Goal: Task Accomplishment & Management: Manage account settings

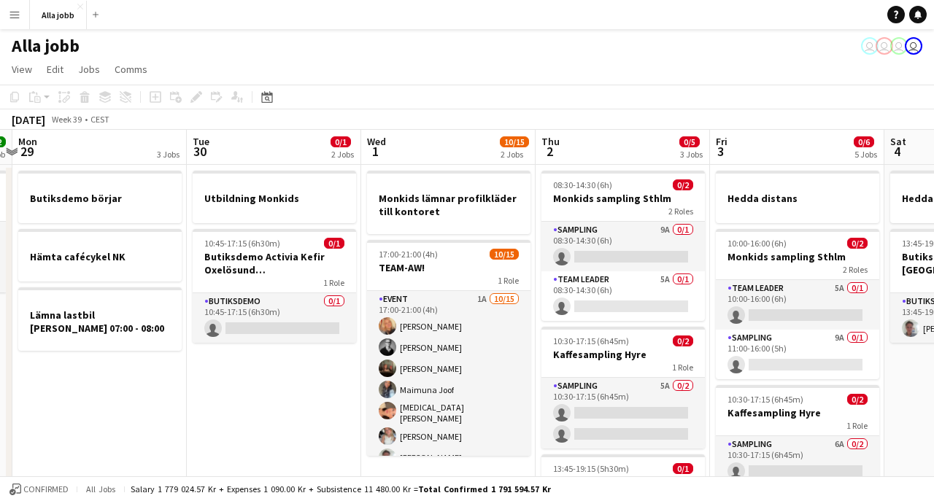
scroll to position [0, 520]
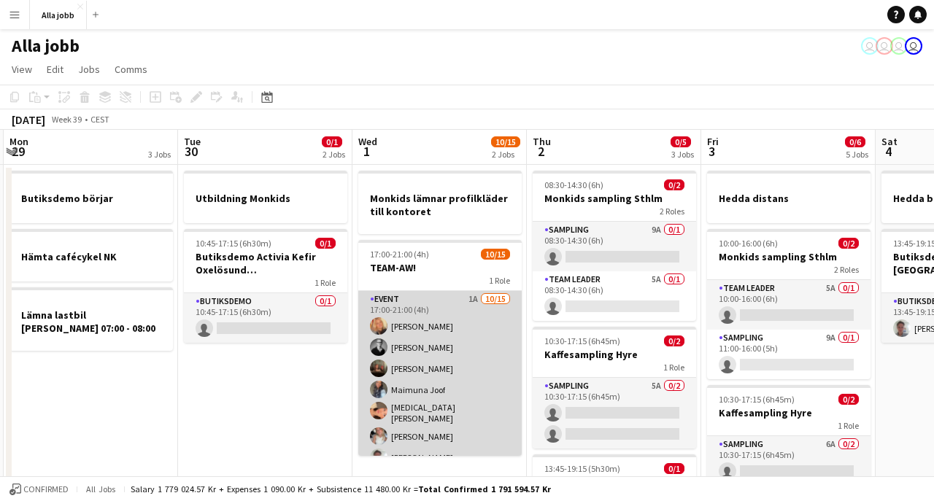
click at [431, 366] on app-card-role "Event 1A [DATE] 17:00-21:00 (4h) [PERSON_NAME] [PERSON_NAME] [PERSON_NAME] [PER…" at bounding box center [439, 466] width 163 height 350
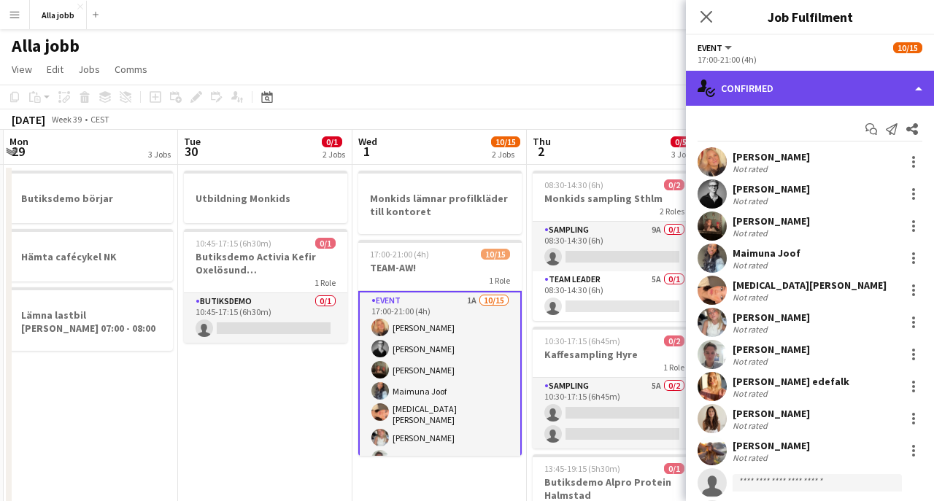
click at [815, 91] on div "single-neutral-actions-check-2 Confirmed" at bounding box center [810, 88] width 248 height 35
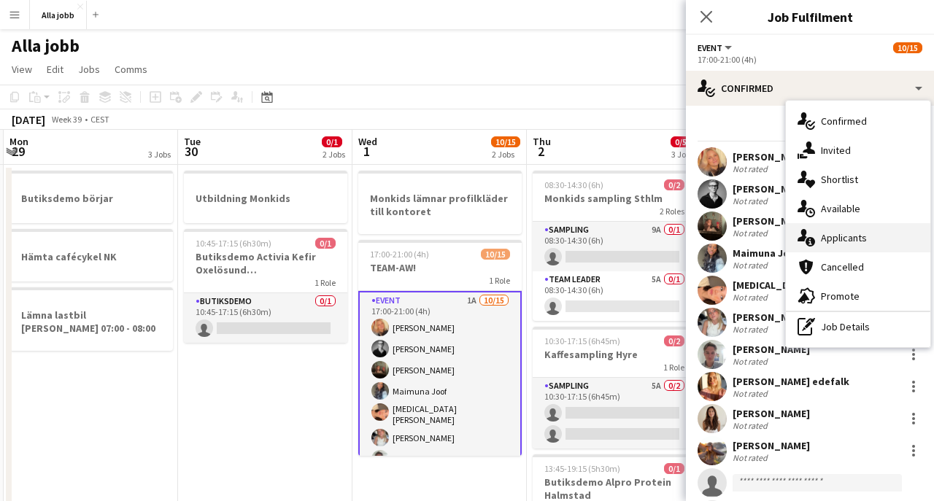
click at [840, 236] on span "Applicants" at bounding box center [844, 237] width 46 height 13
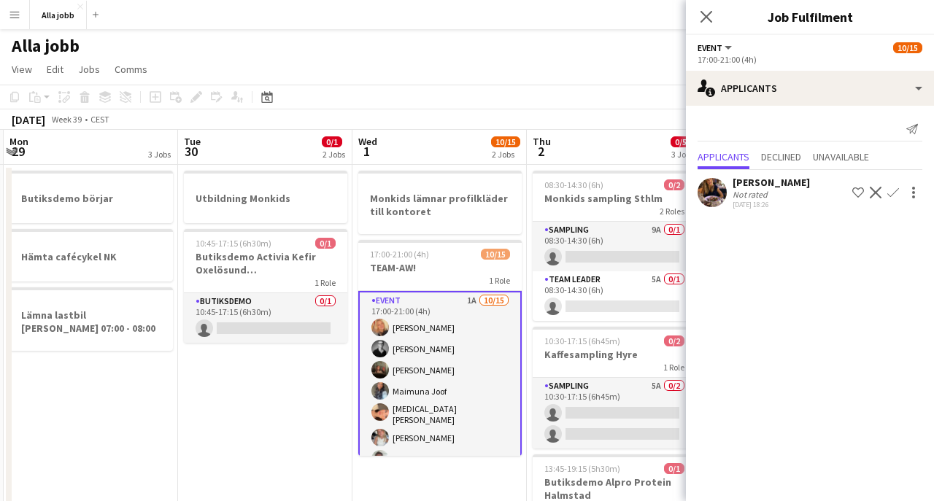
click at [892, 194] on app-icon "Confirm" at bounding box center [894, 193] width 12 height 12
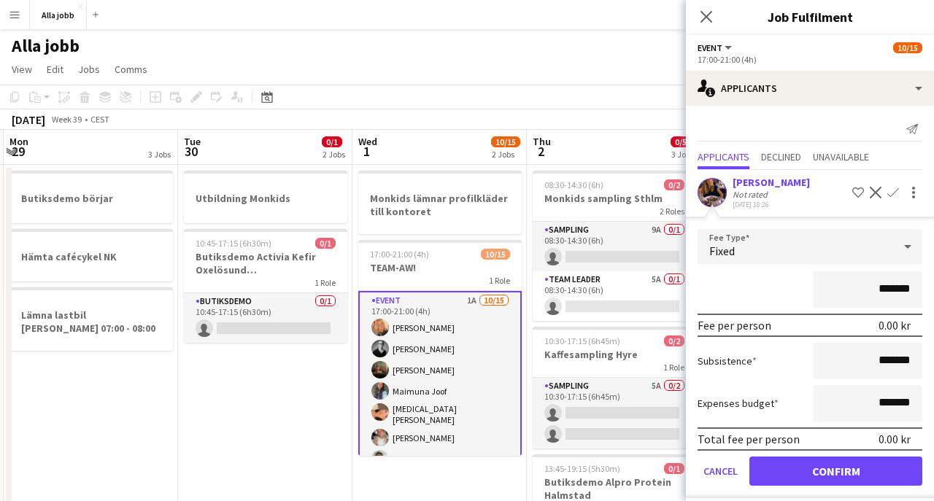
click at [836, 475] on button "Confirm" at bounding box center [836, 471] width 173 height 29
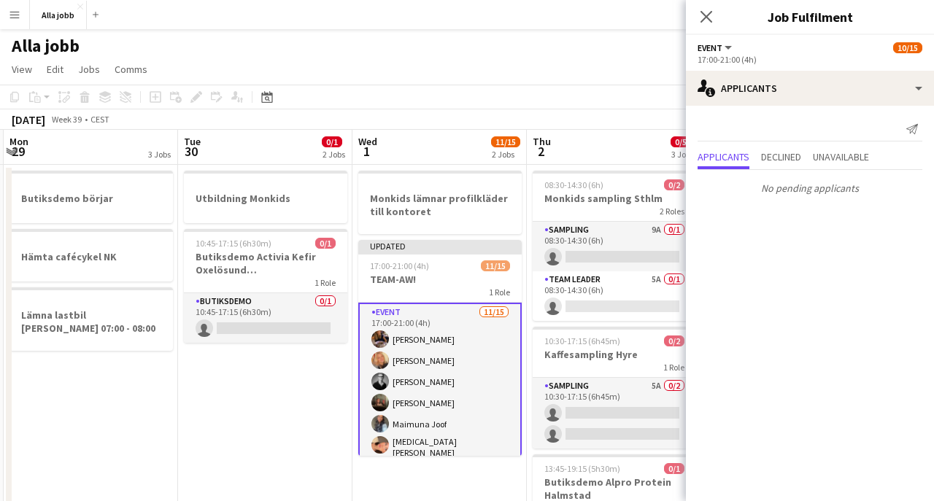
click at [636, 108] on app-toolbar "Copy Paste Paste Command V Paste with crew Command Shift V Paste linked Job [GE…" at bounding box center [467, 97] width 934 height 25
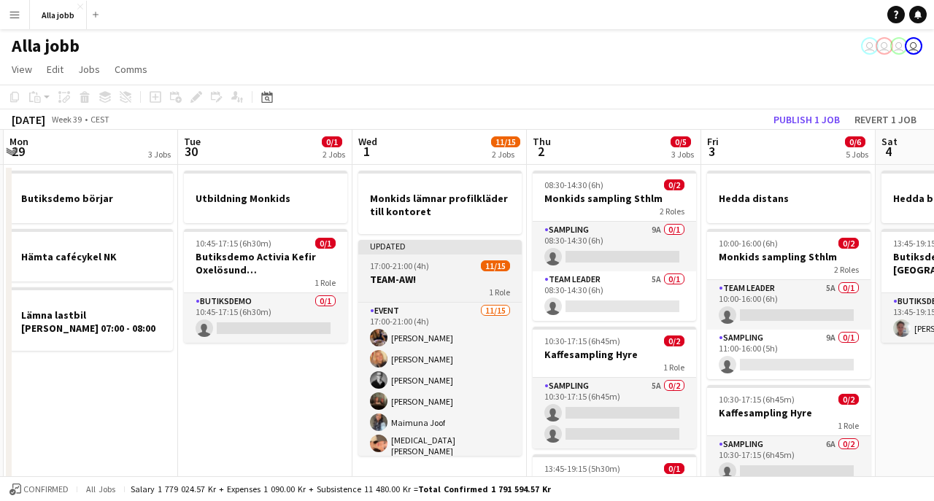
click at [442, 285] on h3 "TEAM-AW!" at bounding box center [439, 279] width 163 height 13
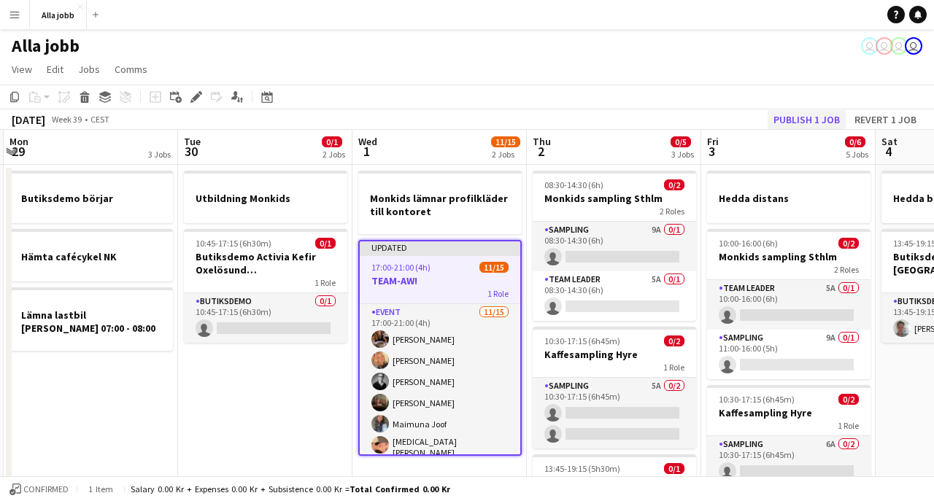
click at [788, 123] on button "Publish 1 job" at bounding box center [807, 119] width 78 height 19
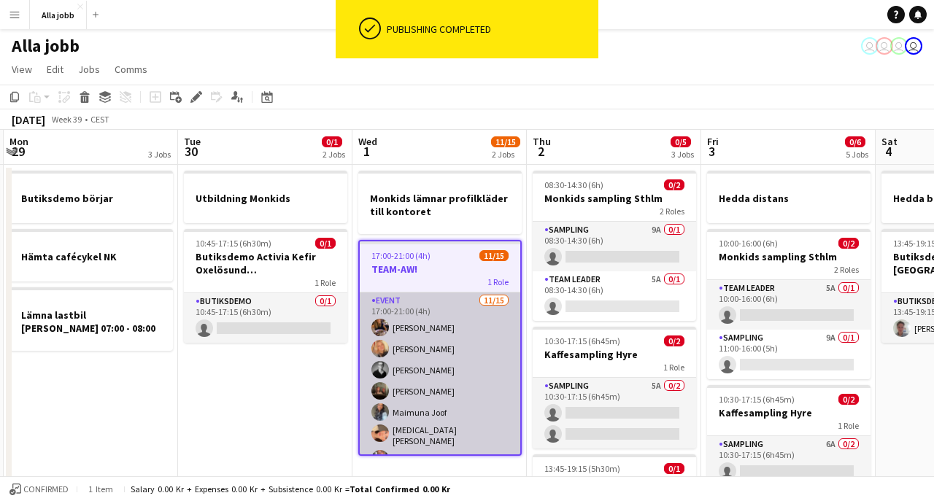
click at [434, 363] on app-card-role "Event [DATE] 17:00-21:00 (4h) [PERSON_NAME] [PERSON_NAME] [PERSON_NAME] [PERSON…" at bounding box center [440, 468] width 161 height 350
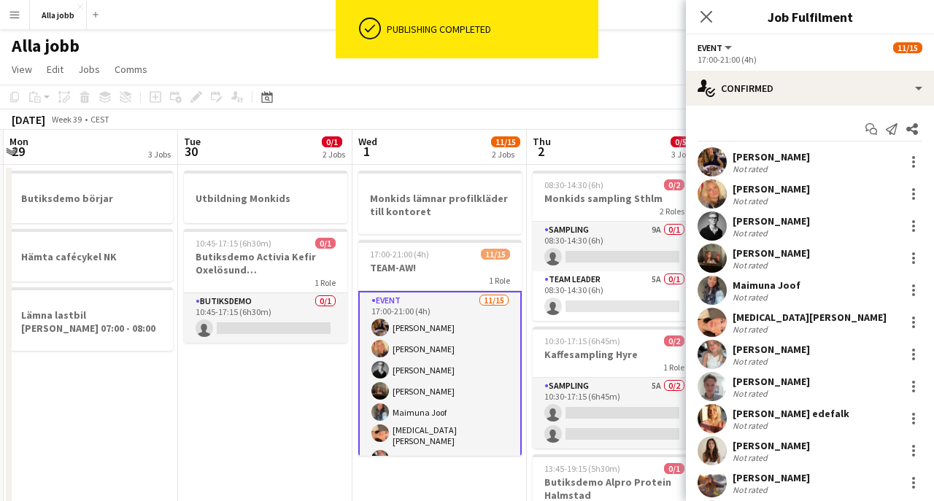
scroll to position [0, 0]
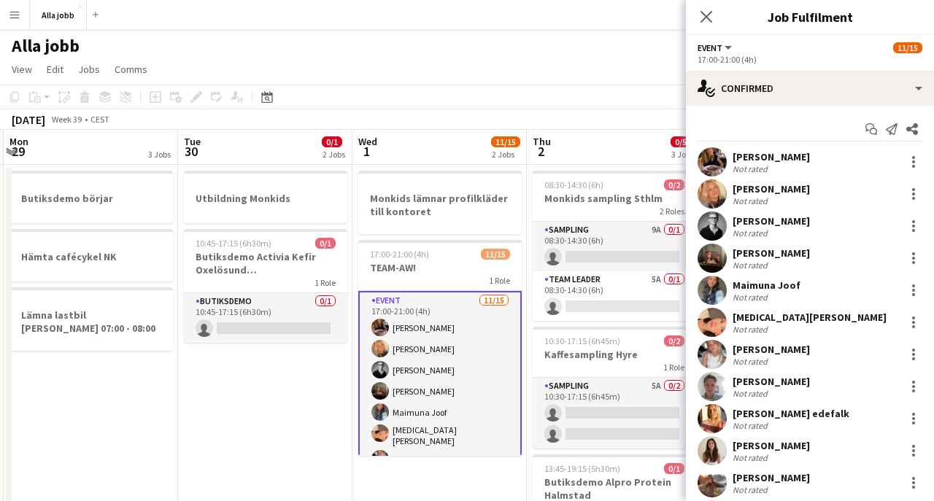
click at [530, 109] on div "[DATE] Week 39 • CEST" at bounding box center [467, 119] width 934 height 20
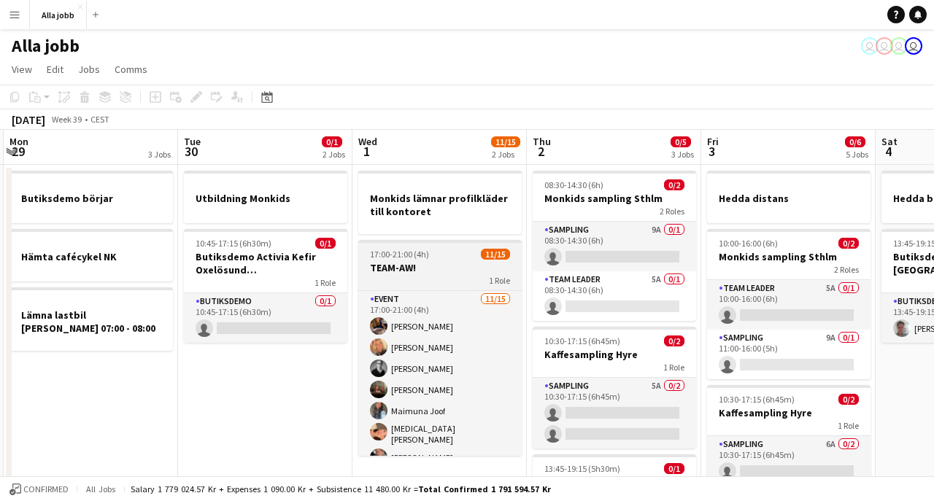
click at [463, 280] on div "1 Role" at bounding box center [439, 280] width 163 height 12
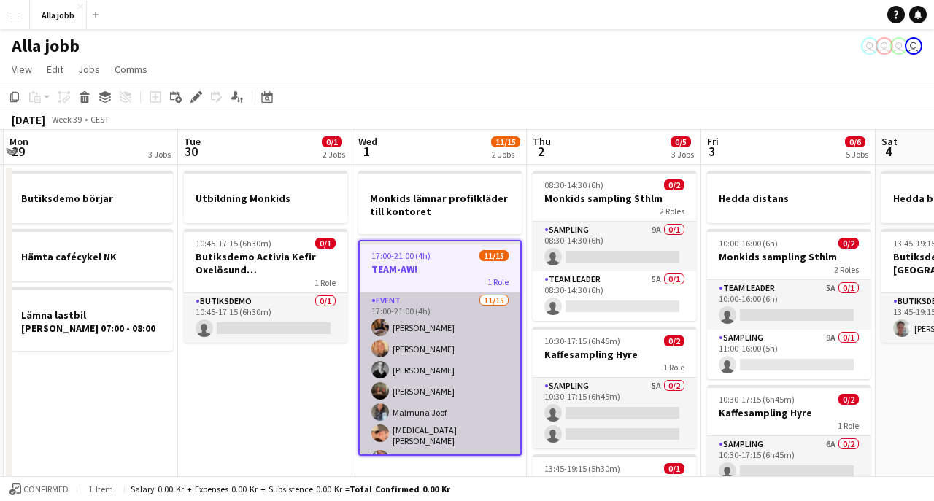
click at [435, 307] on app-card-role "Event [DATE] 17:00-21:00 (4h) [PERSON_NAME] [PERSON_NAME] [PERSON_NAME] [PERSON…" at bounding box center [440, 468] width 161 height 350
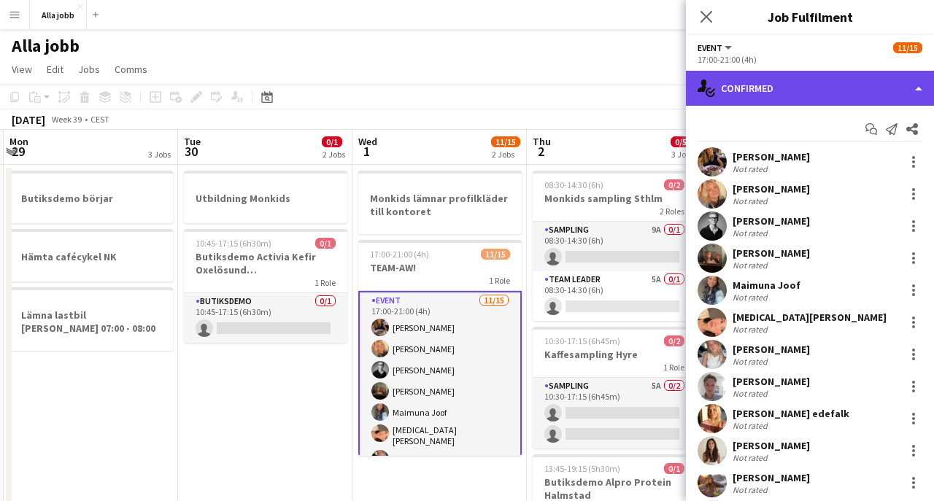
click at [753, 103] on div "single-neutral-actions-check-2 Confirmed" at bounding box center [810, 88] width 248 height 35
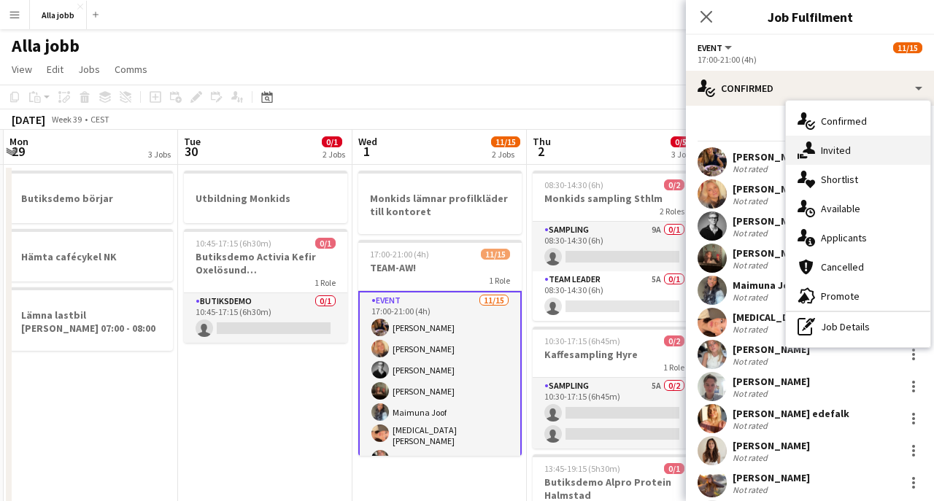
click at [854, 153] on div "single-neutral-actions-share-1 Invited" at bounding box center [858, 150] width 145 height 29
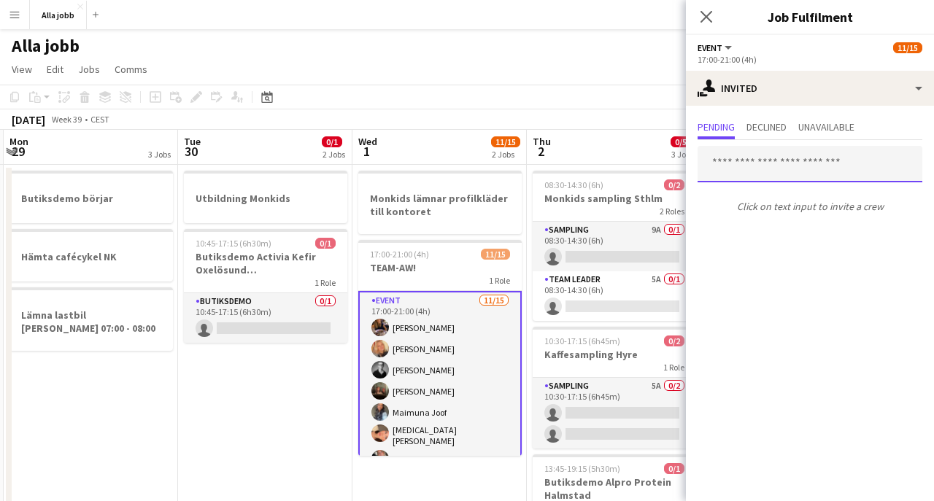
click at [793, 172] on input "text" at bounding box center [810, 164] width 225 height 36
click at [709, 20] on icon at bounding box center [706, 16] width 14 height 14
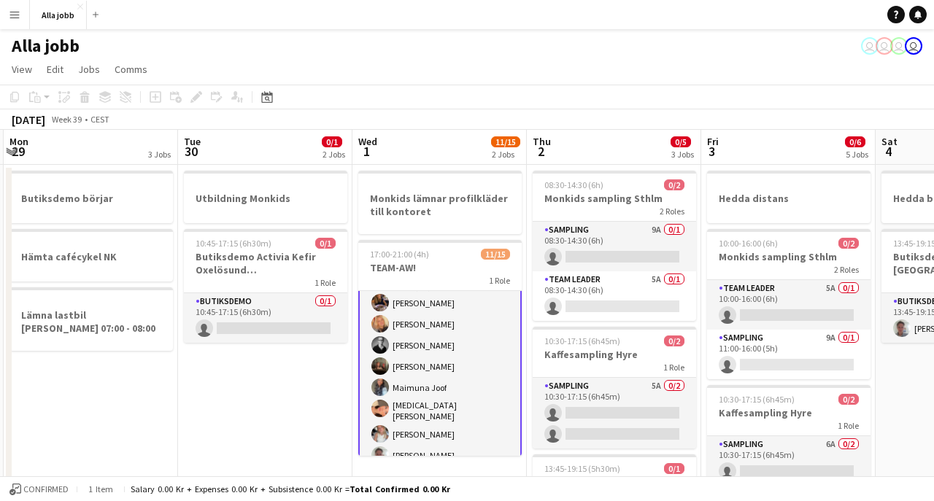
scroll to position [7, 0]
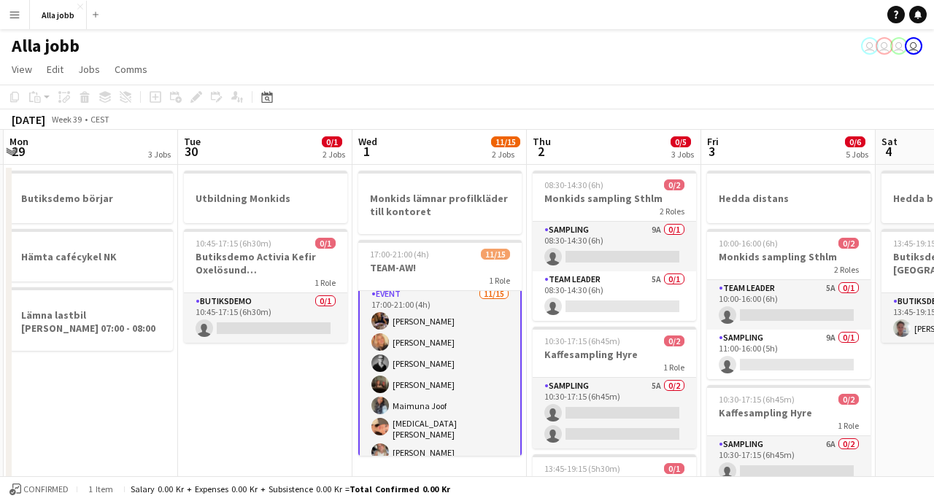
click at [493, 48] on div "Alla jobb user user user user" at bounding box center [467, 43] width 934 height 28
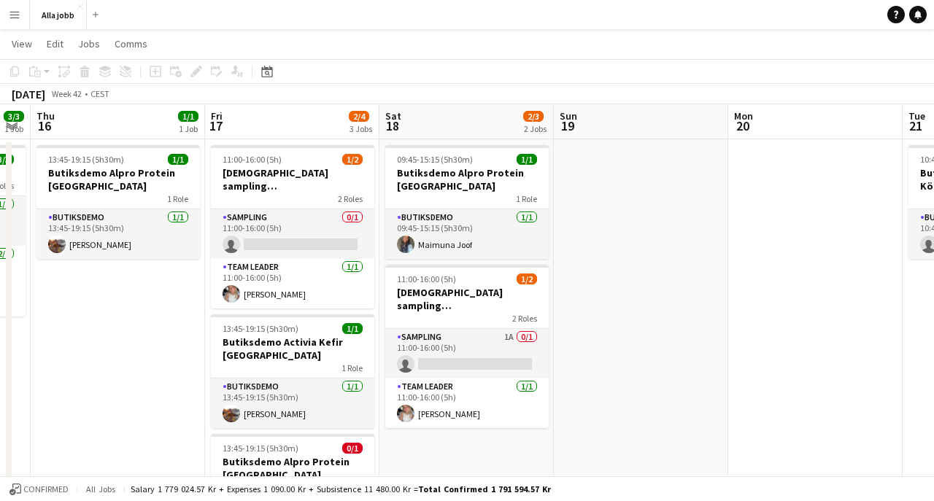
scroll to position [54, 0]
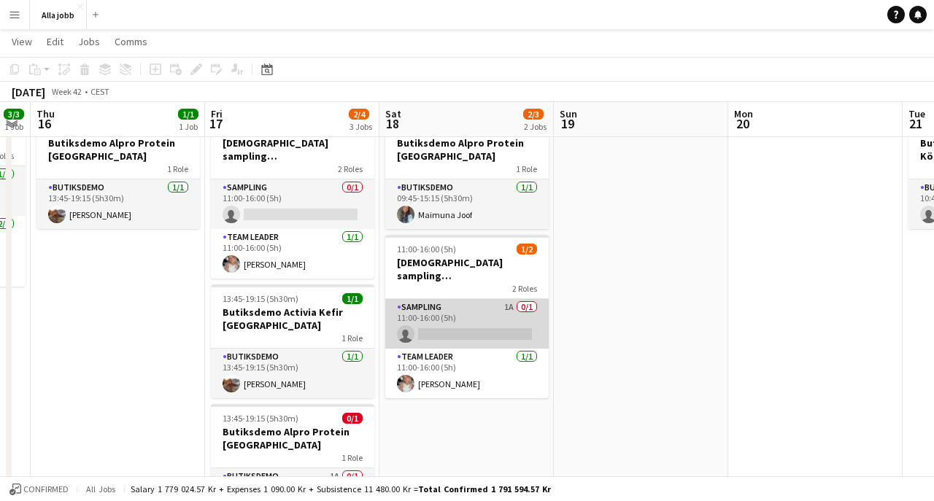
click at [476, 307] on app-card-role "Sampling 1A 0/1 11:00-16:00 (5h) single-neutral-actions" at bounding box center [466, 324] width 163 height 50
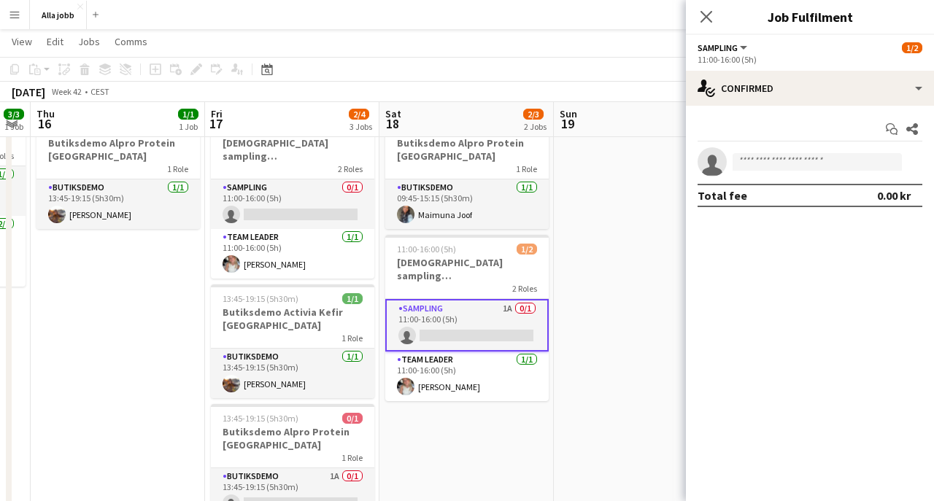
click at [639, 263] on app-date-cell at bounding box center [641, 486] width 174 height 754
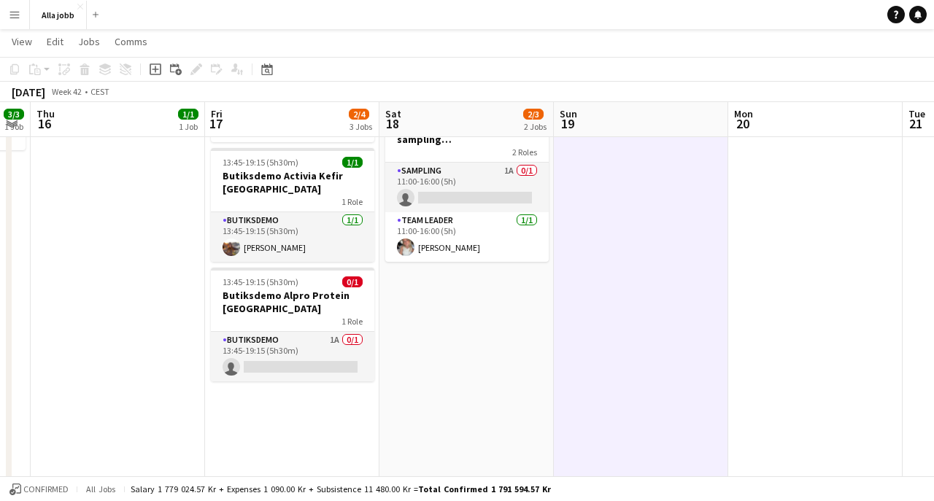
scroll to position [193, 0]
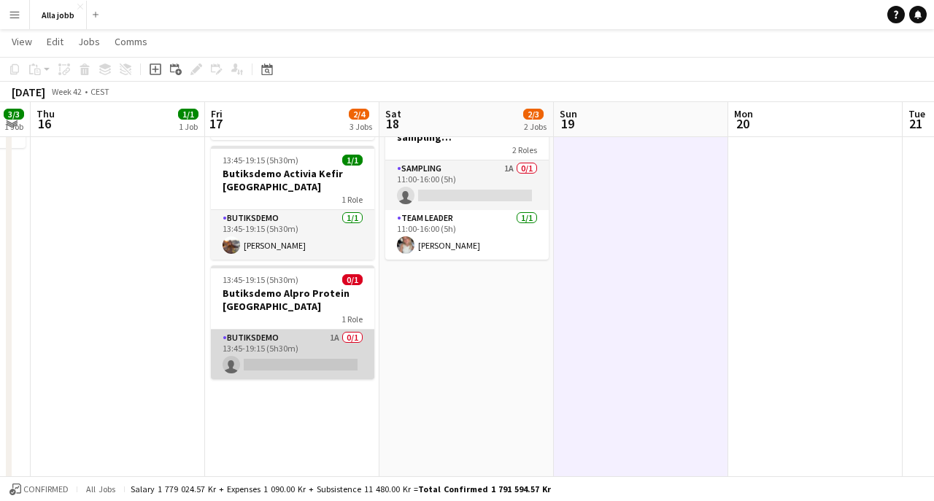
click at [334, 330] on app-card-role "Butiksdemo 1A 0/1 13:45-19:15 (5h30m) single-neutral-actions" at bounding box center [292, 355] width 163 height 50
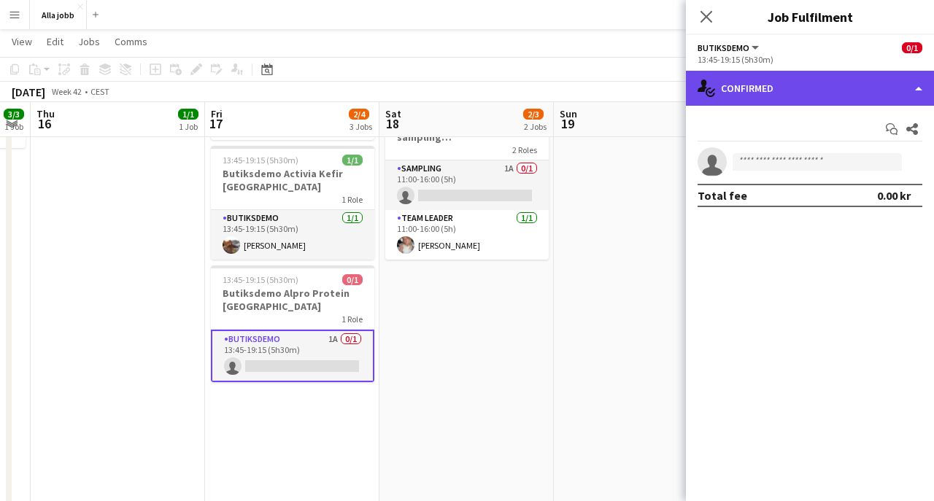
click at [846, 80] on div "single-neutral-actions-check-2 Confirmed" at bounding box center [810, 88] width 248 height 35
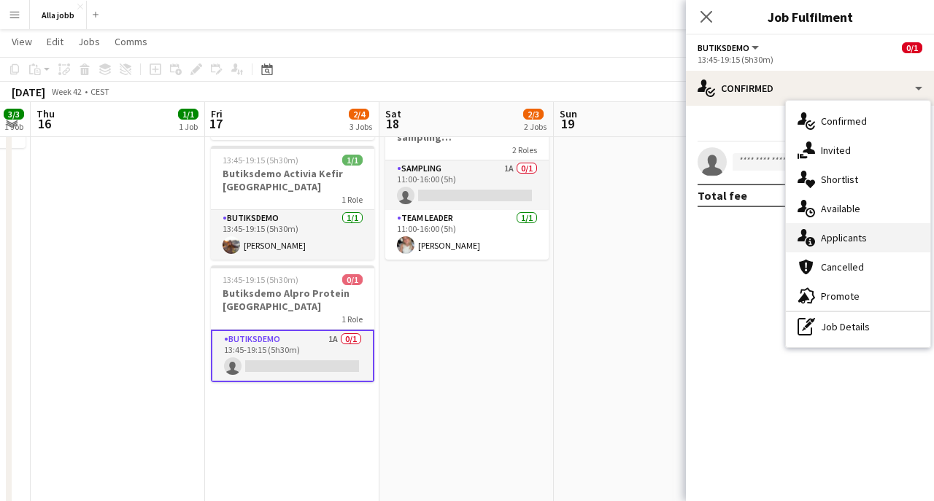
click at [862, 241] on span "Applicants" at bounding box center [844, 237] width 46 height 13
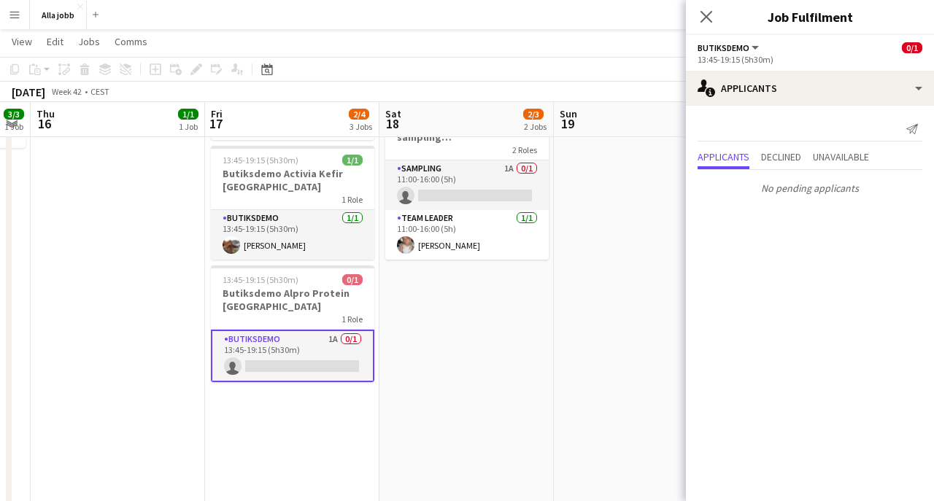
click at [518, 303] on app-date-cell "09:45-15:15 (5h30m) 1/1 Butiksdemo Alpro Protein Göteborg 1 Role Butiksdemo [DA…" at bounding box center [467, 348] width 174 height 754
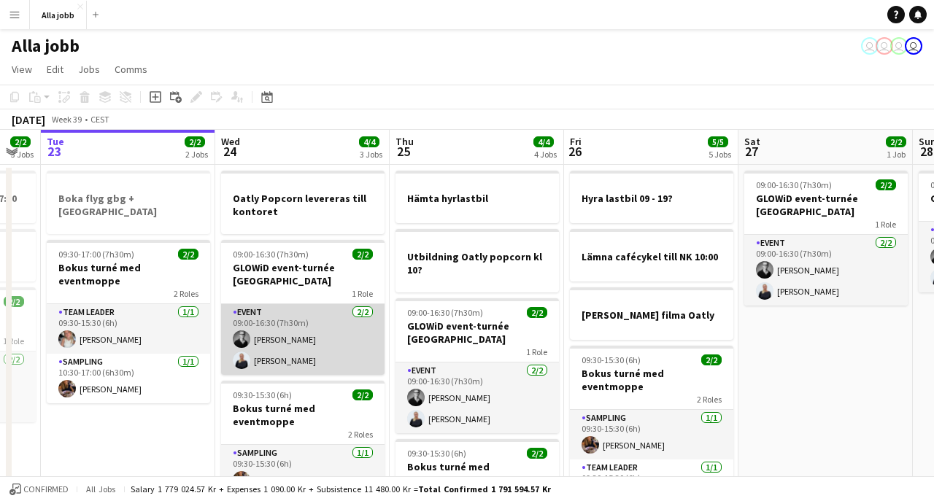
scroll to position [0, 0]
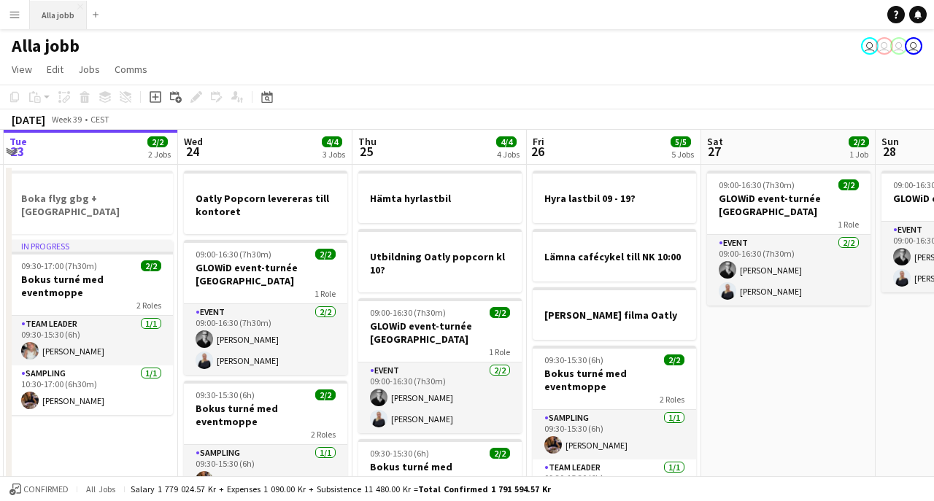
click at [76, 15] on button "Alla jobb Close" at bounding box center [58, 15] width 57 height 28
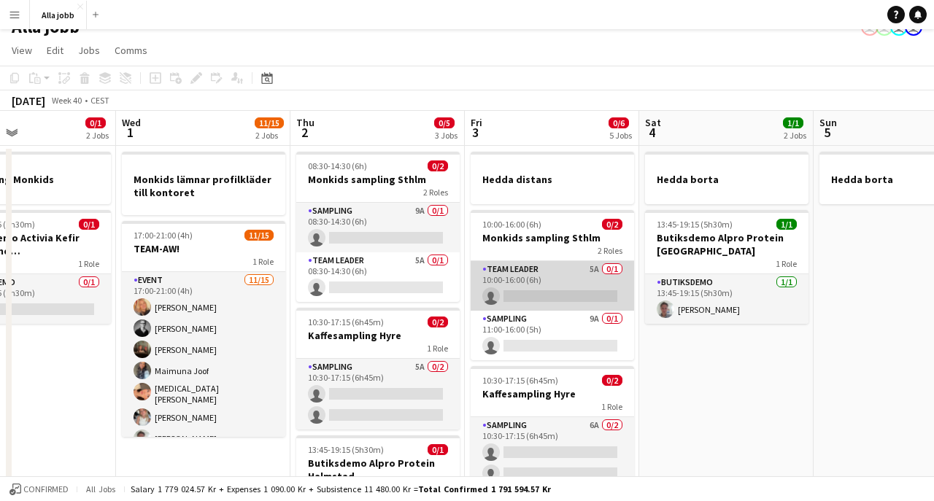
scroll to position [0, 590]
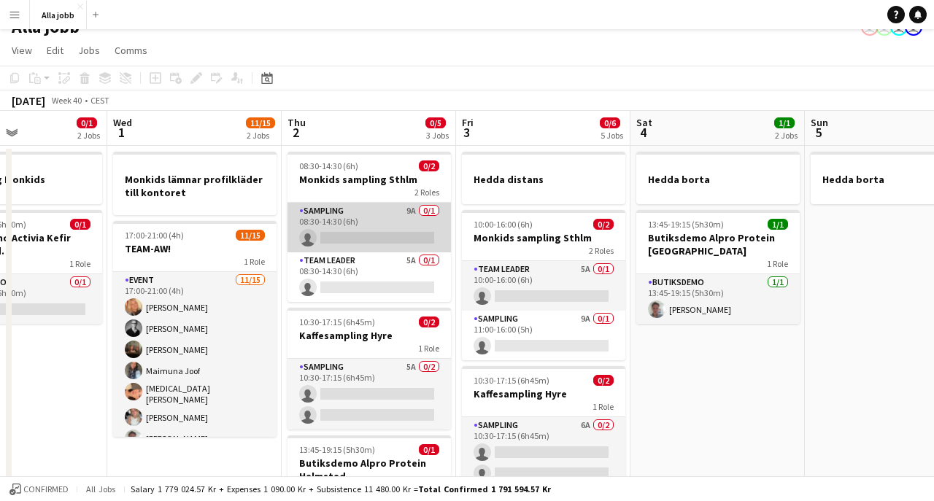
click at [400, 231] on app-card-role "Sampling 9A 0/1 08:30-14:30 (6h) single-neutral-actions" at bounding box center [369, 228] width 163 height 50
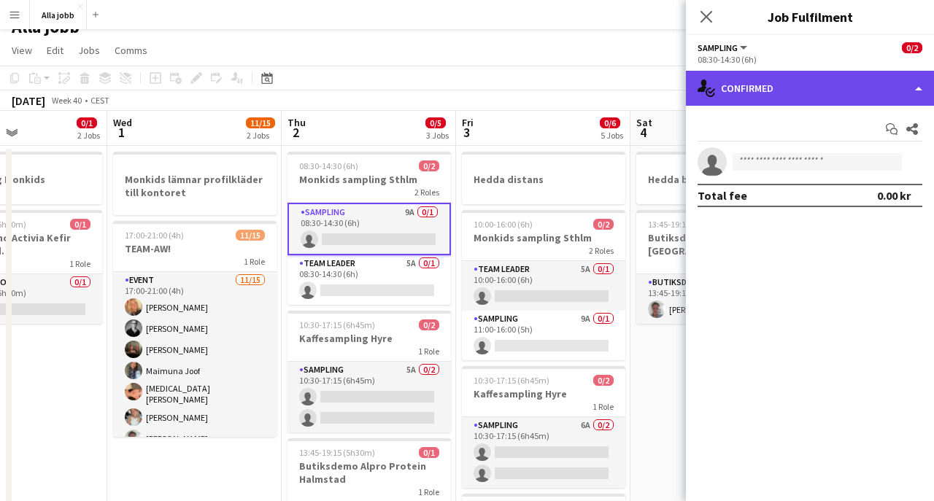
click at [780, 92] on div "single-neutral-actions-check-2 Confirmed" at bounding box center [810, 88] width 248 height 35
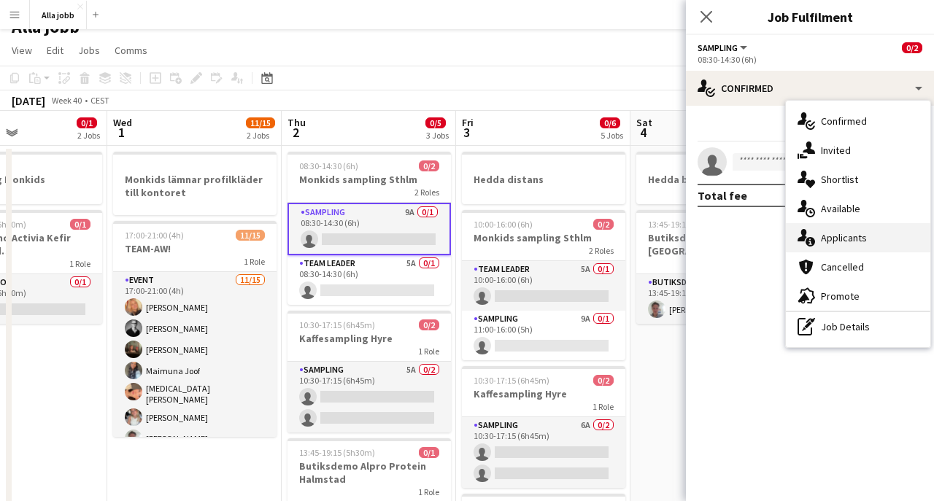
click at [839, 234] on span "Applicants" at bounding box center [844, 237] width 46 height 13
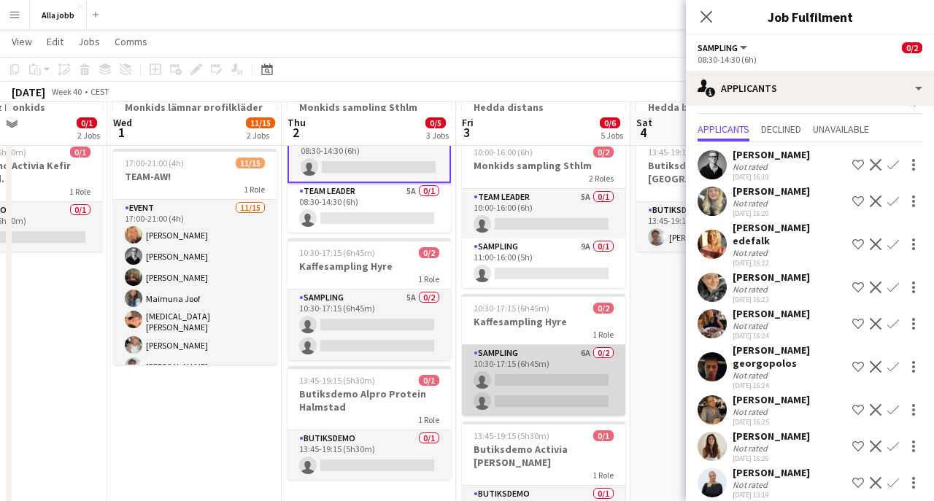
scroll to position [66, 0]
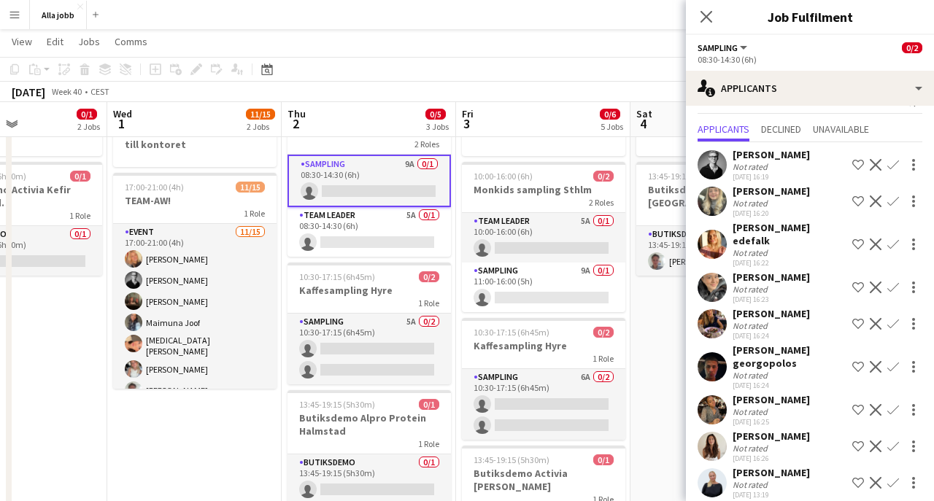
click at [647, 323] on app-date-cell "Hedda borta 13:45-19:15 (5h30m) 1/1 Butiksdemo Alpro Protein Göteborg 1 Role Bu…" at bounding box center [718, 412] width 174 height 628
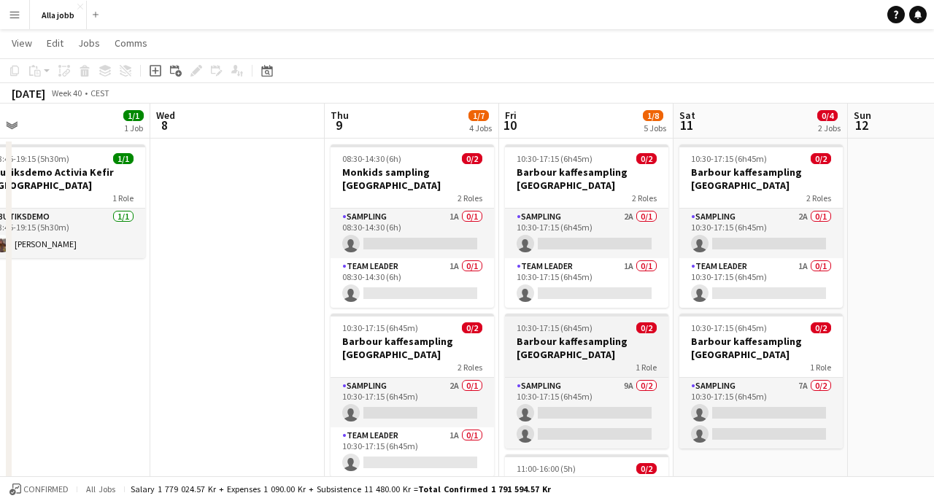
scroll to position [0, 380]
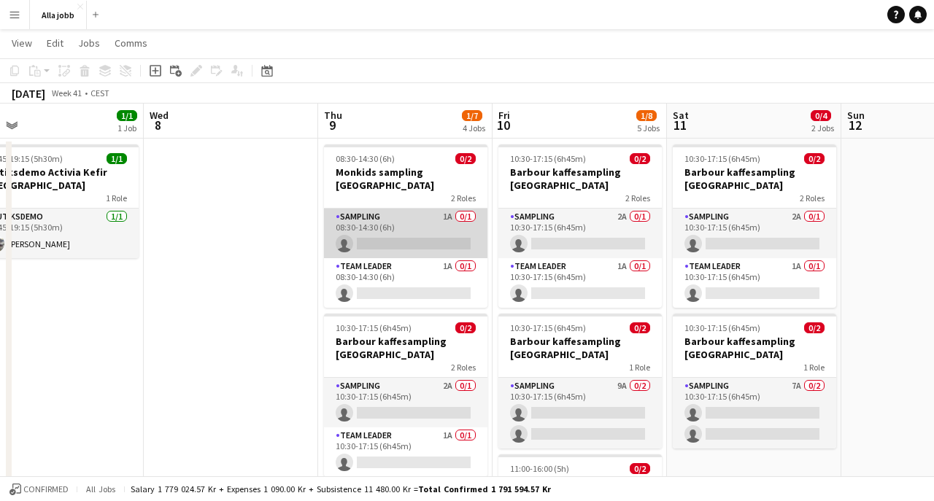
click at [403, 230] on app-card-role "Sampling 1A 0/1 08:30-14:30 (6h) single-neutral-actions" at bounding box center [405, 234] width 163 height 50
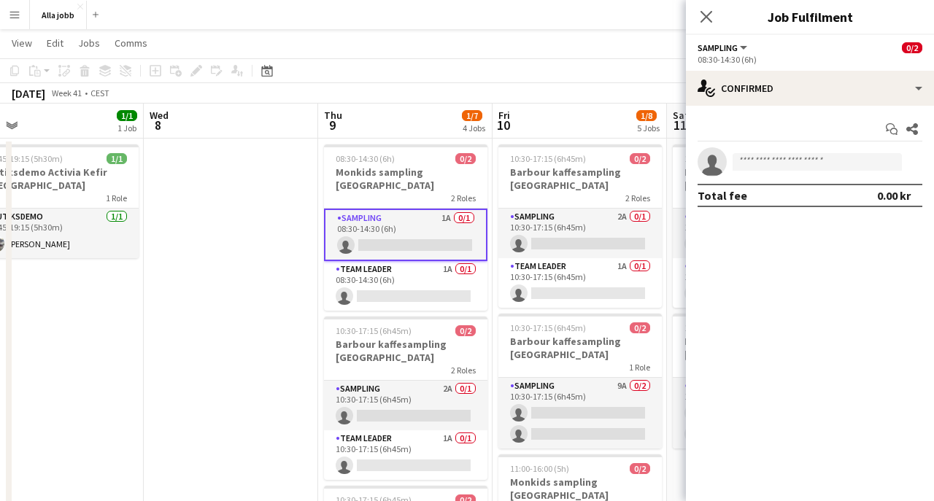
click at [528, 78] on app-toolbar "Copy Paste Paste Command V Paste with crew Command Shift V Paste linked Job [GE…" at bounding box center [467, 70] width 934 height 25
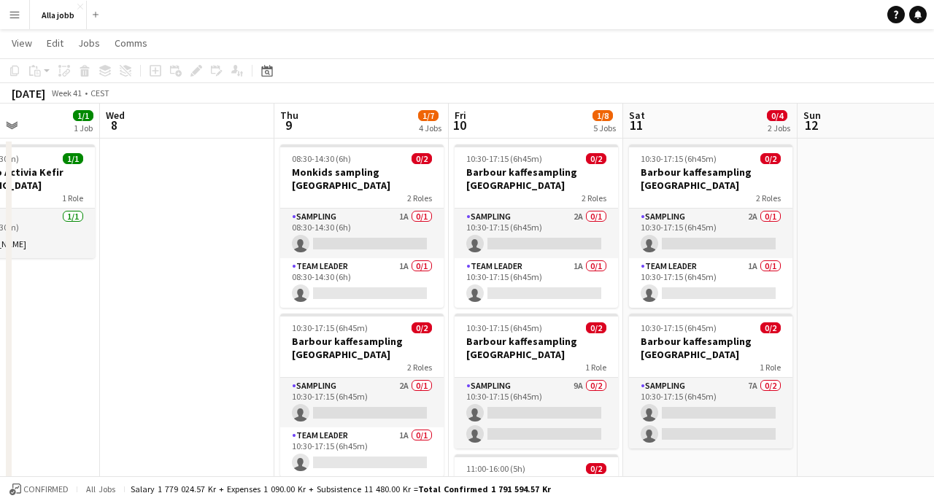
scroll to position [0, 439]
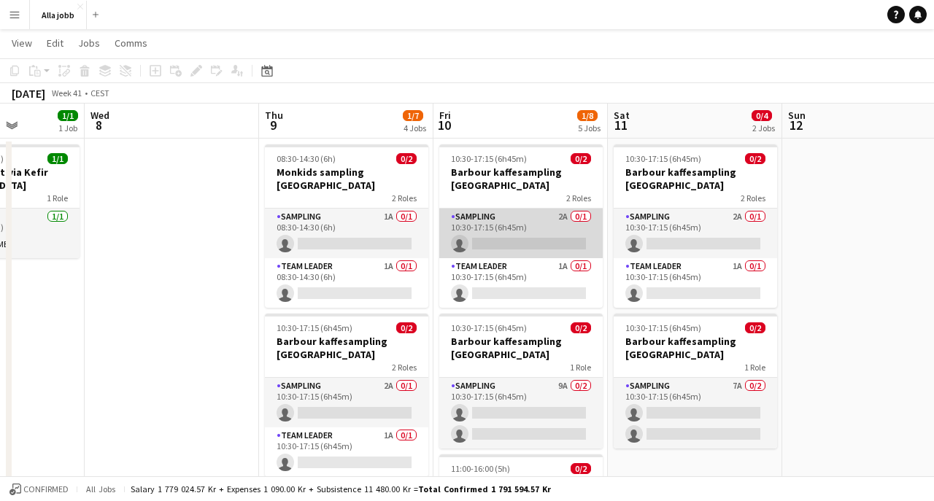
click at [561, 241] on app-card-role "Sampling 2A 0/1 10:30-17:15 (6h45m) single-neutral-actions" at bounding box center [520, 234] width 163 height 50
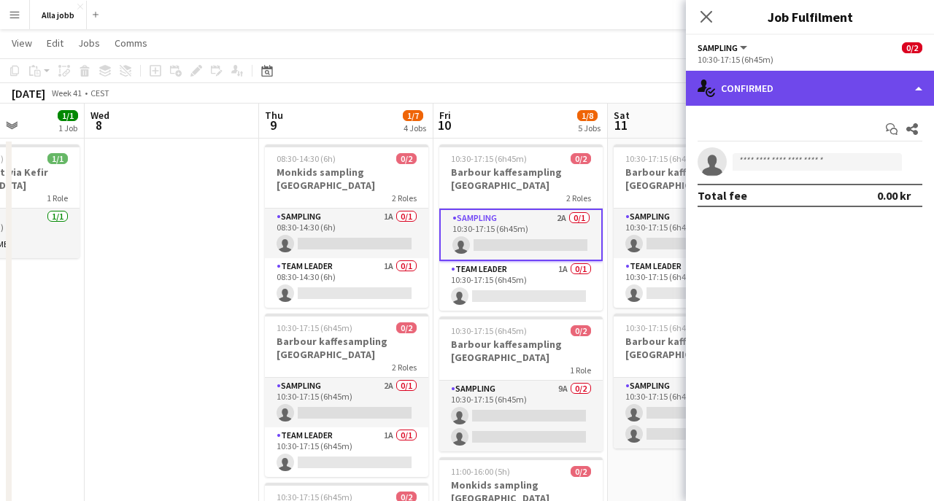
click at [832, 73] on div "single-neutral-actions-check-2 Confirmed" at bounding box center [810, 88] width 248 height 35
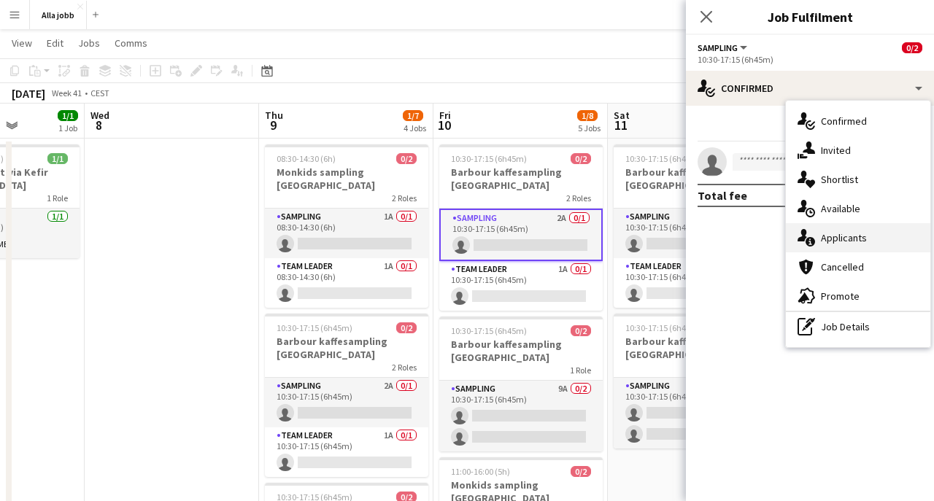
click at [840, 233] on span "Applicants" at bounding box center [844, 237] width 46 height 13
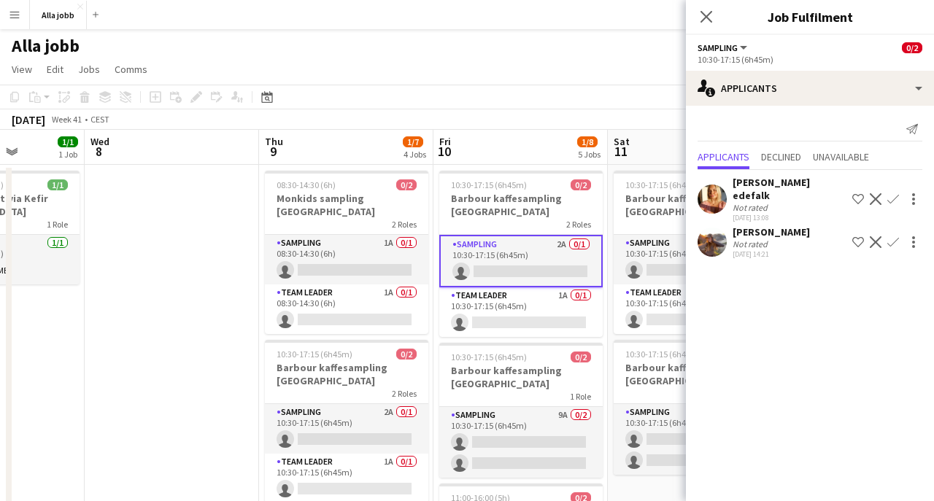
click at [509, 92] on app-toolbar "Copy Paste Paste Command V Paste with crew Command Shift V Paste linked Job [GE…" at bounding box center [467, 97] width 934 height 25
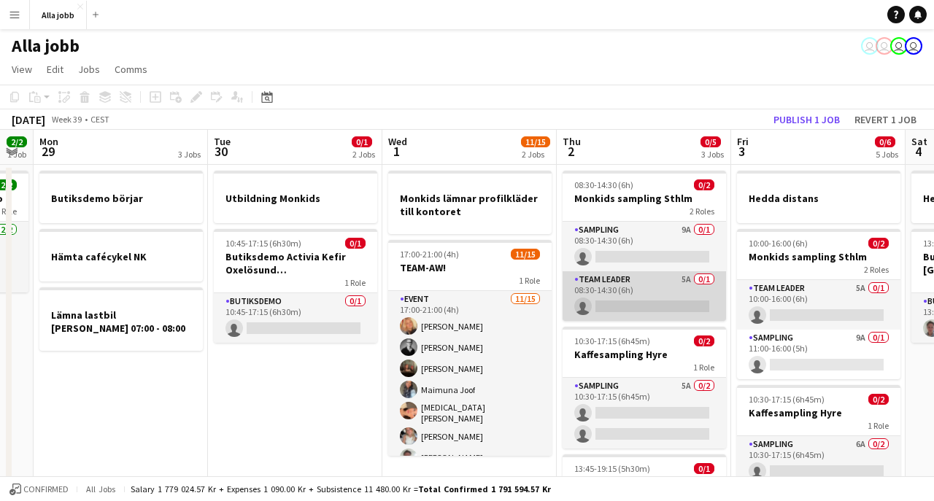
scroll to position [0, 296]
